Goal: Transaction & Acquisition: Purchase product/service

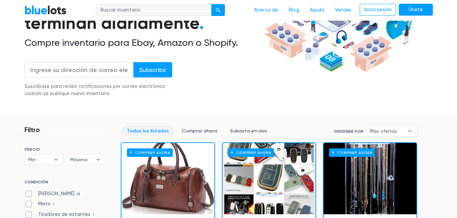
scroll to position [107, 0]
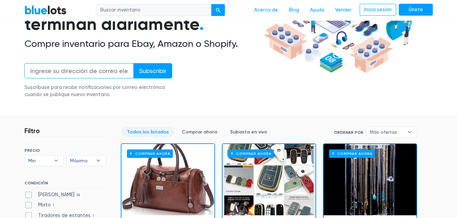
click at [102, 74] on input "email" at bounding box center [79, 70] width 109 height 15
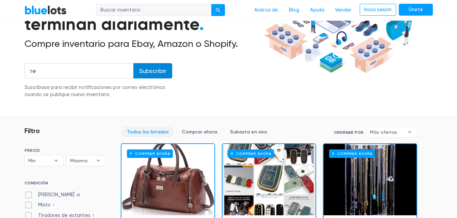
click at [154, 72] on input "Subscribir" at bounding box center [152, 70] width 39 height 15
type input "rebecadbravo@gmail.com"
click at [159, 72] on input "Subscribir" at bounding box center [152, 70] width 39 height 15
type input "Subscribe"
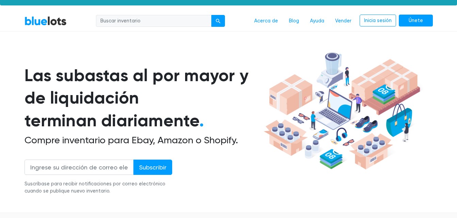
scroll to position [9, 0]
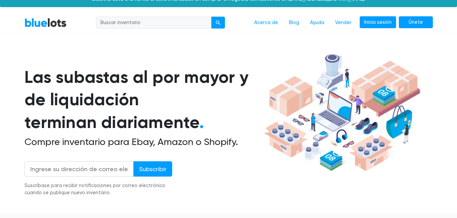
click at [369, 24] on link "Inicia sesión" at bounding box center [378, 22] width 36 height 12
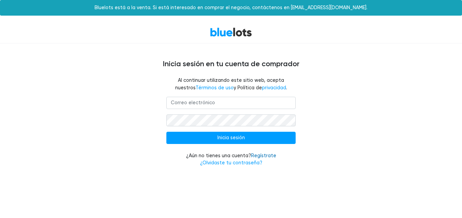
click at [265, 156] on link "Regístrate" at bounding box center [263, 156] width 25 height 6
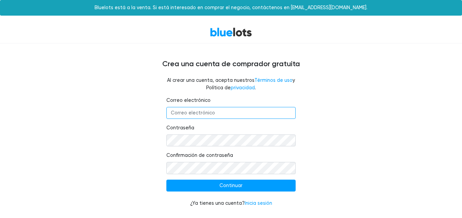
click at [212, 115] on input "Correo electrónico" at bounding box center [230, 113] width 129 height 12
type input "rebecadbravo@gmail.com"
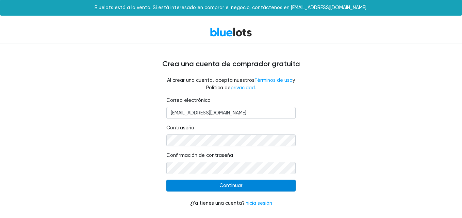
click at [271, 191] on input "Continue" at bounding box center [230, 186] width 129 height 12
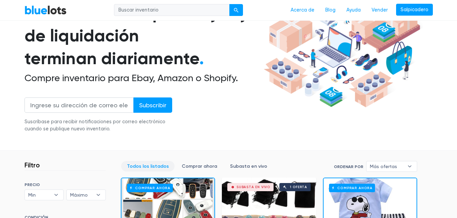
scroll to position [80, 0]
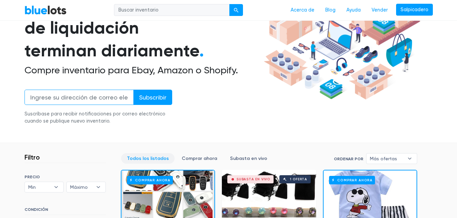
click at [89, 99] on input "email" at bounding box center [79, 97] width 109 height 15
type input "rebecadbravo@gmail.com"
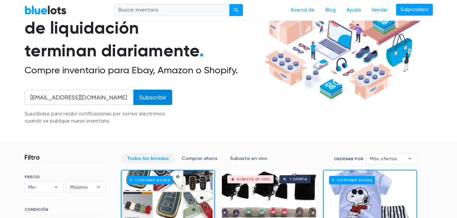
click at [154, 102] on input "Subscribir" at bounding box center [152, 97] width 39 height 15
type input "Subscribe"
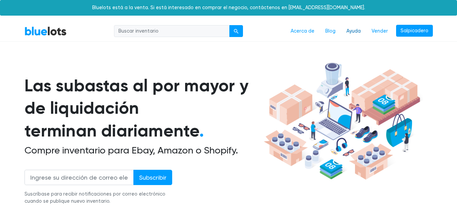
click at [350, 36] on link "Ayuda" at bounding box center [353, 31] width 25 height 13
click at [299, 33] on link "Acerca de" at bounding box center [302, 31] width 35 height 13
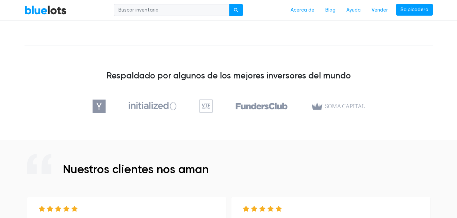
scroll to position [211, 0]
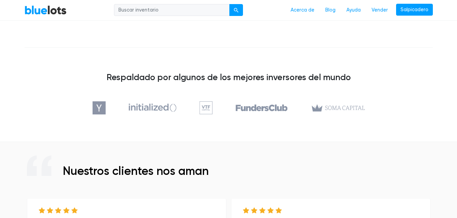
click at [421, 177] on header "Nuestros clientes nos aman" at bounding box center [229, 167] width 408 height 23
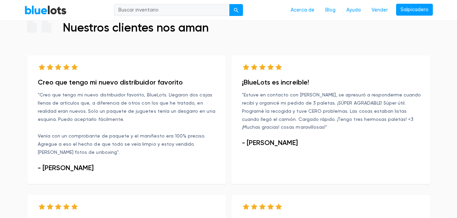
scroll to position [371, 0]
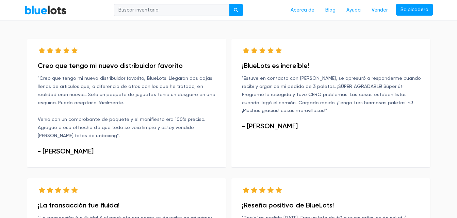
click at [424, 175] on div "¡BlueLots es increíble! "Estuve en contacto con [PERSON_NAME], se apresuró a re…" at bounding box center [331, 109] width 204 height 140
click at [269, 130] on h3 "- [PERSON_NAME]" at bounding box center [332, 126] width 181 height 8
click at [313, 95] on p ""Estuve en contacto con [PERSON_NAME], se apresuró a responderme cuando recibí …" at bounding box center [332, 95] width 181 height 41
click at [350, 98] on p ""Estuve en contacto con [PERSON_NAME], se apresuró a responderme cuando recibí …" at bounding box center [332, 95] width 181 height 41
click at [403, 92] on p ""Estuve en contacto con [PERSON_NAME], se apresuró a responderme cuando recibí …" at bounding box center [332, 95] width 181 height 41
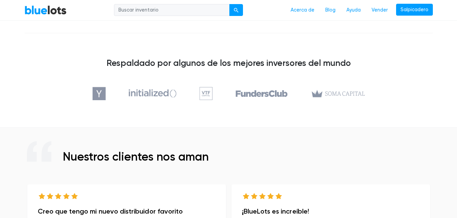
scroll to position [223, 0]
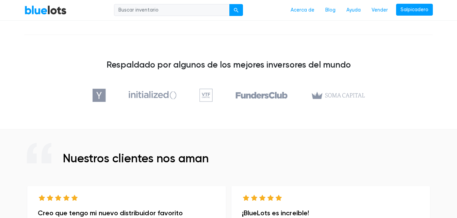
click at [311, 12] on link "Acerca de" at bounding box center [302, 10] width 35 height 13
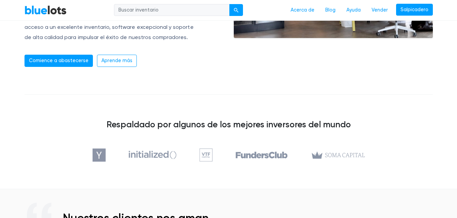
scroll to position [161, 0]
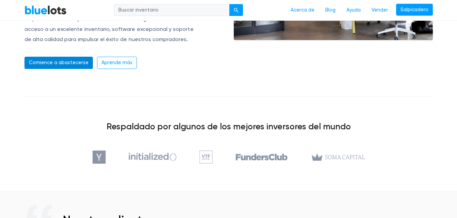
click at [77, 64] on link "Comience a abastecerse" at bounding box center [59, 63] width 68 height 12
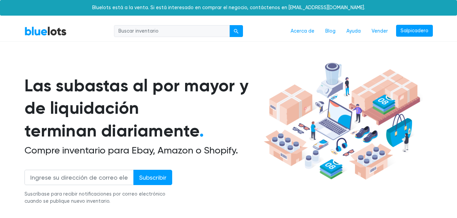
click at [174, 33] on input "search" at bounding box center [172, 31] width 116 height 12
type input "mystery box amazon"
click at [237, 32] on div "submit" at bounding box center [236, 31] width 5 height 5
click at [241, 33] on button "submit" at bounding box center [236, 31] width 14 height 12
click at [234, 30] on button "submit" at bounding box center [236, 31] width 14 height 12
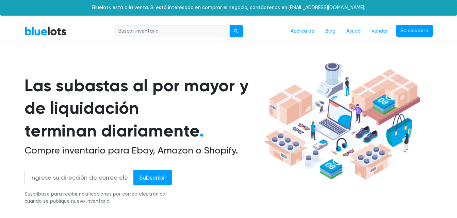
click at [195, 33] on input "search" at bounding box center [172, 31] width 116 height 12
type input "mystery box amazon"
click at [236, 34] on button "submit" at bounding box center [236, 31] width 14 height 12
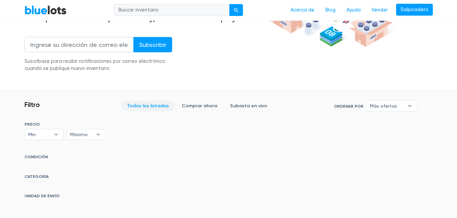
scroll to position [134, 0]
click at [156, 105] on link "Todos los listados" at bounding box center [147, 105] width 53 height 11
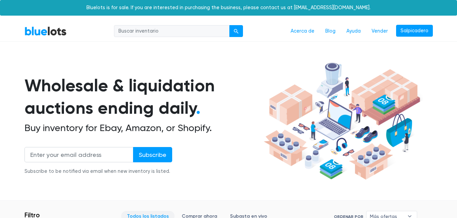
scroll to position [183, 0]
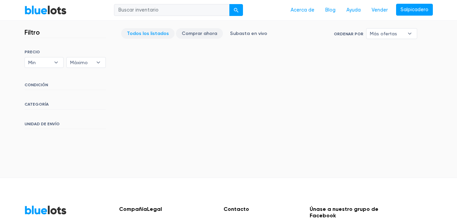
click at [198, 33] on link "Comprar ahora" at bounding box center [199, 33] width 47 height 11
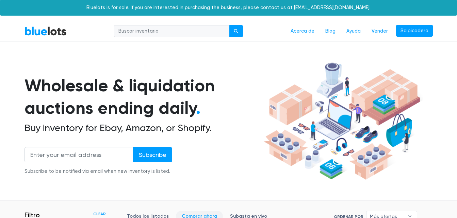
scroll to position [183, 0]
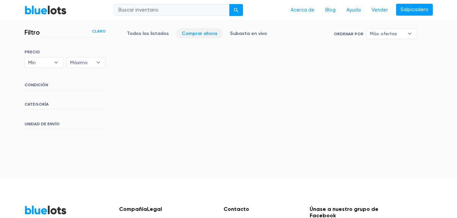
click at [32, 106] on h6 "CATEGORÍA" at bounding box center [65, 105] width 81 height 7
click at [31, 107] on h6 "CATEGORÍA" at bounding box center [65, 105] width 81 height 7
click at [30, 105] on h6 "CATEGORÍA" at bounding box center [65, 105] width 81 height 7
click at [55, 65] on b "▾" at bounding box center [56, 63] width 14 height 10
click at [30, 135] on li "$500" at bounding box center [53, 130] width 53 height 11
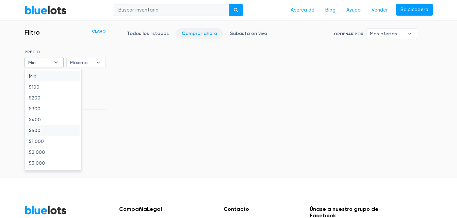
select select "50000"
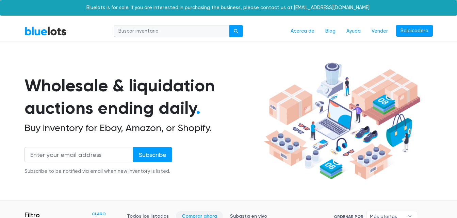
scroll to position [183, 0]
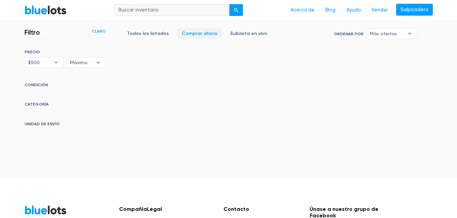
click at [98, 64] on b "▾" at bounding box center [98, 63] width 14 height 10
click at [71, 153] on li "$2,000" at bounding box center [94, 152] width 53 height 11
select select "200000"
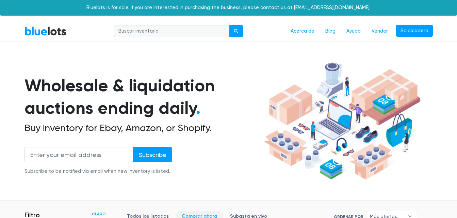
scroll to position [183, 0]
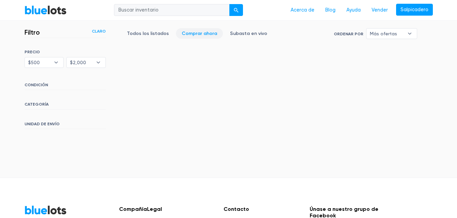
click at [46, 106] on h6 "CATEGORÍA" at bounding box center [65, 105] width 81 height 7
click at [41, 106] on h6 "CATEGORÍA" at bounding box center [65, 105] width 81 height 7
click at [43, 87] on h6 "CONDICIÓN" at bounding box center [65, 86] width 81 height 7
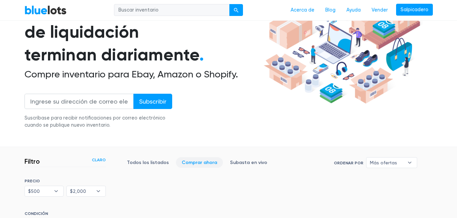
scroll to position [71, 0]
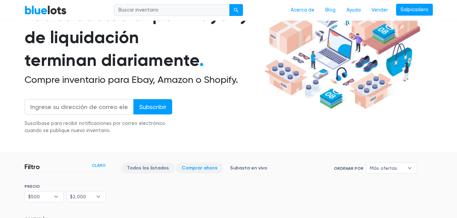
click at [156, 171] on link "Todos los listados" at bounding box center [147, 168] width 53 height 11
